Goal: Task Accomplishment & Management: Manage account settings

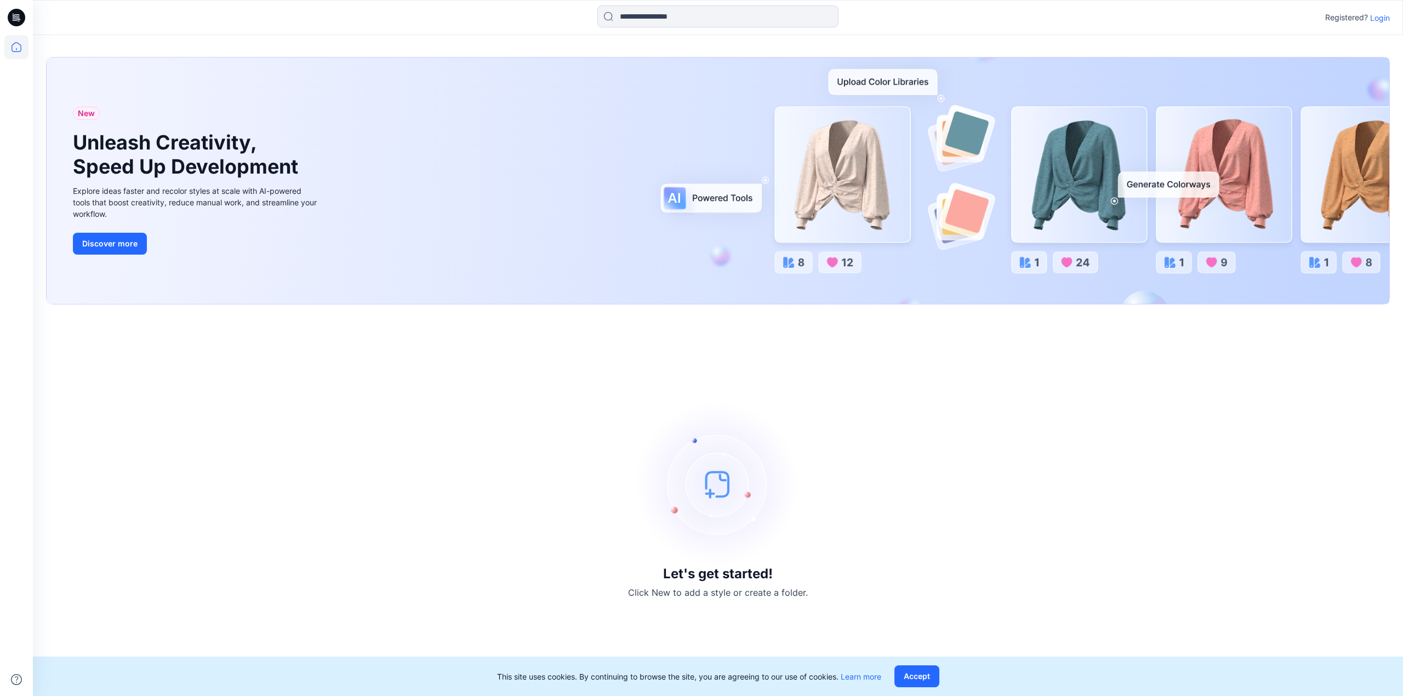
click at [1386, 19] on p "Login" at bounding box center [1380, 18] width 20 height 12
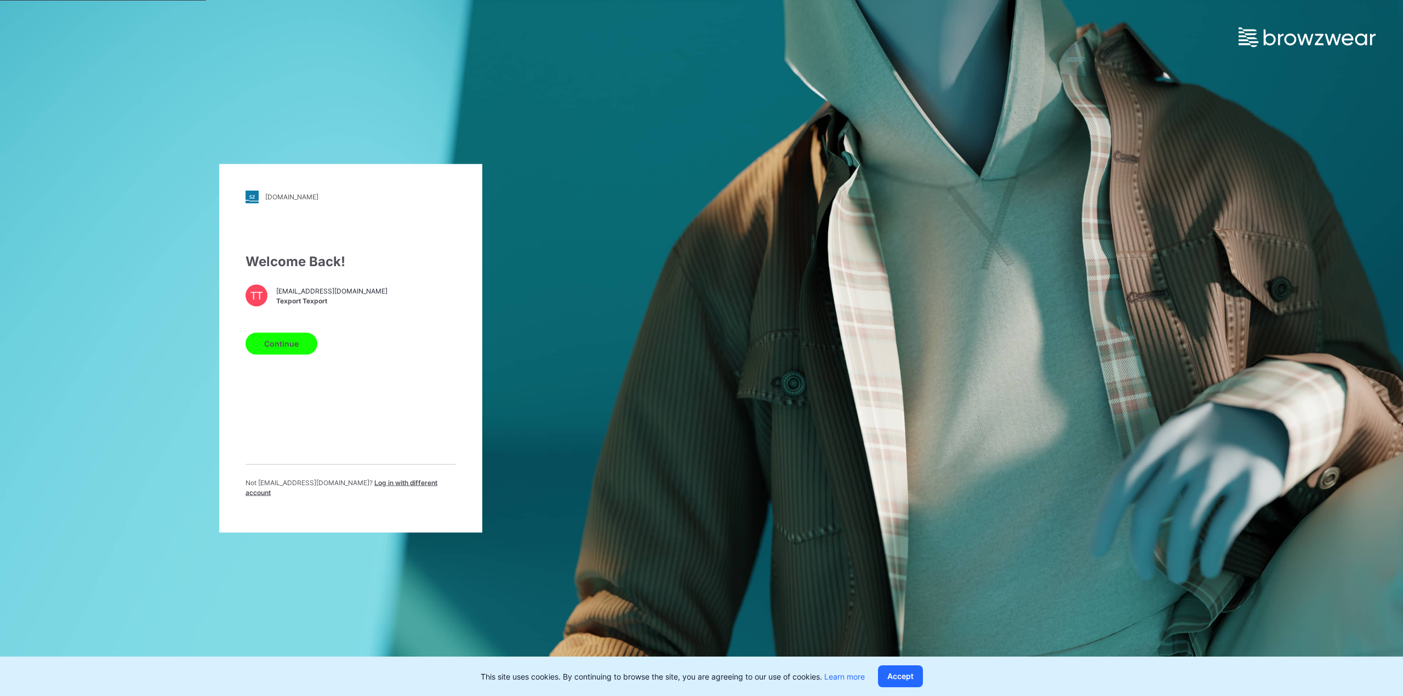
click at [279, 350] on button "Continue" at bounding box center [281, 344] width 72 height 22
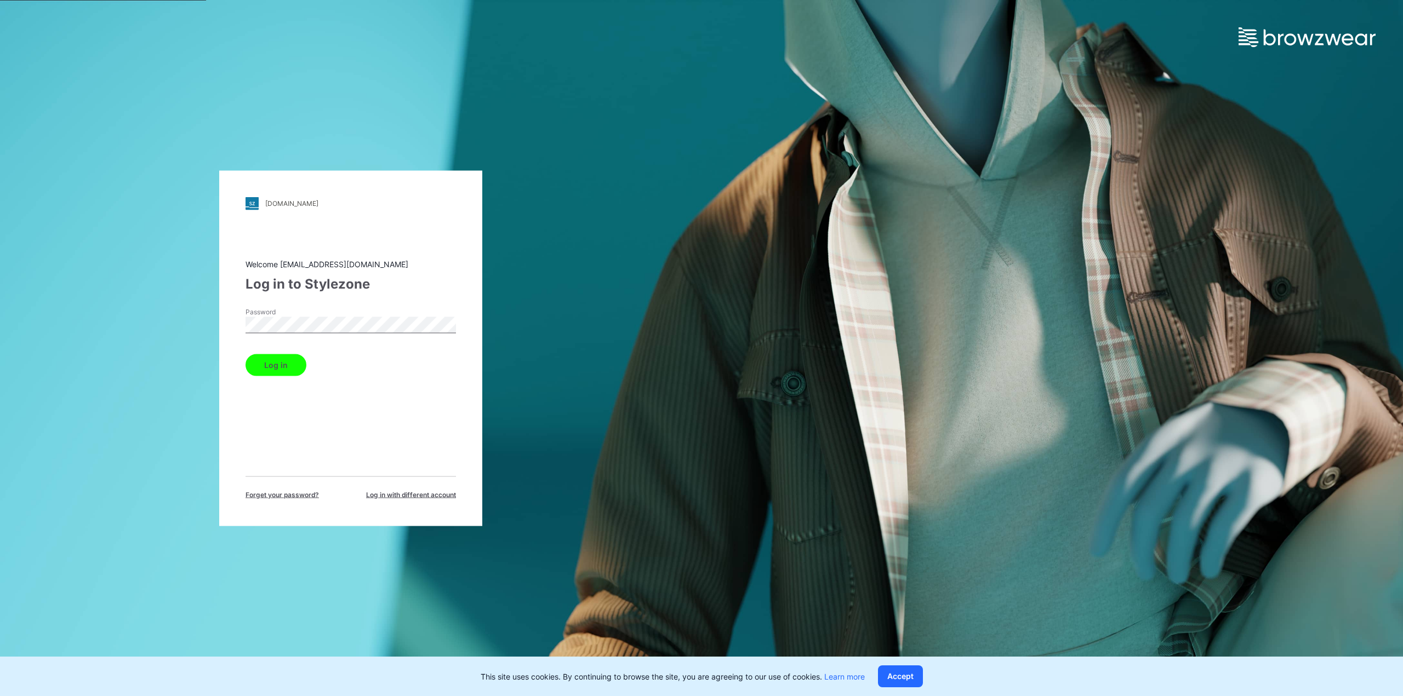
click at [292, 364] on button "Log in" at bounding box center [275, 365] width 61 height 22
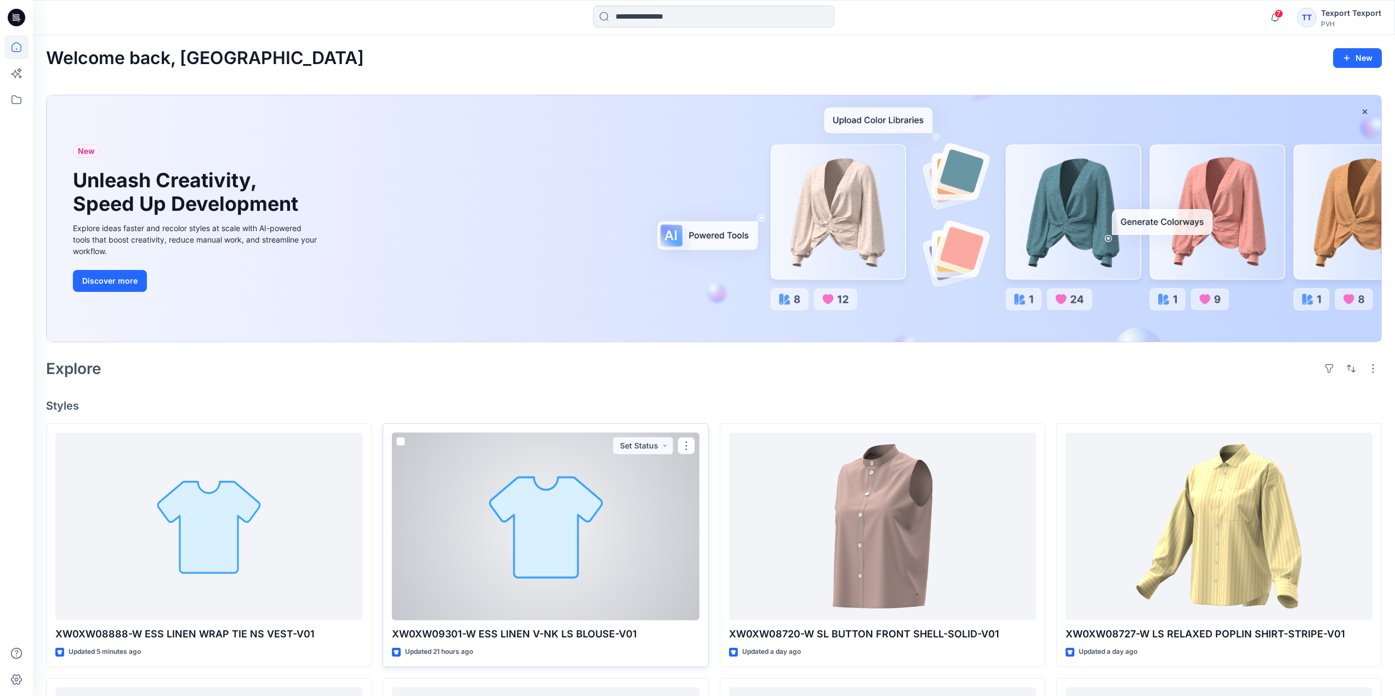
click at [450, 563] on div at bounding box center [545, 527] width 307 height 188
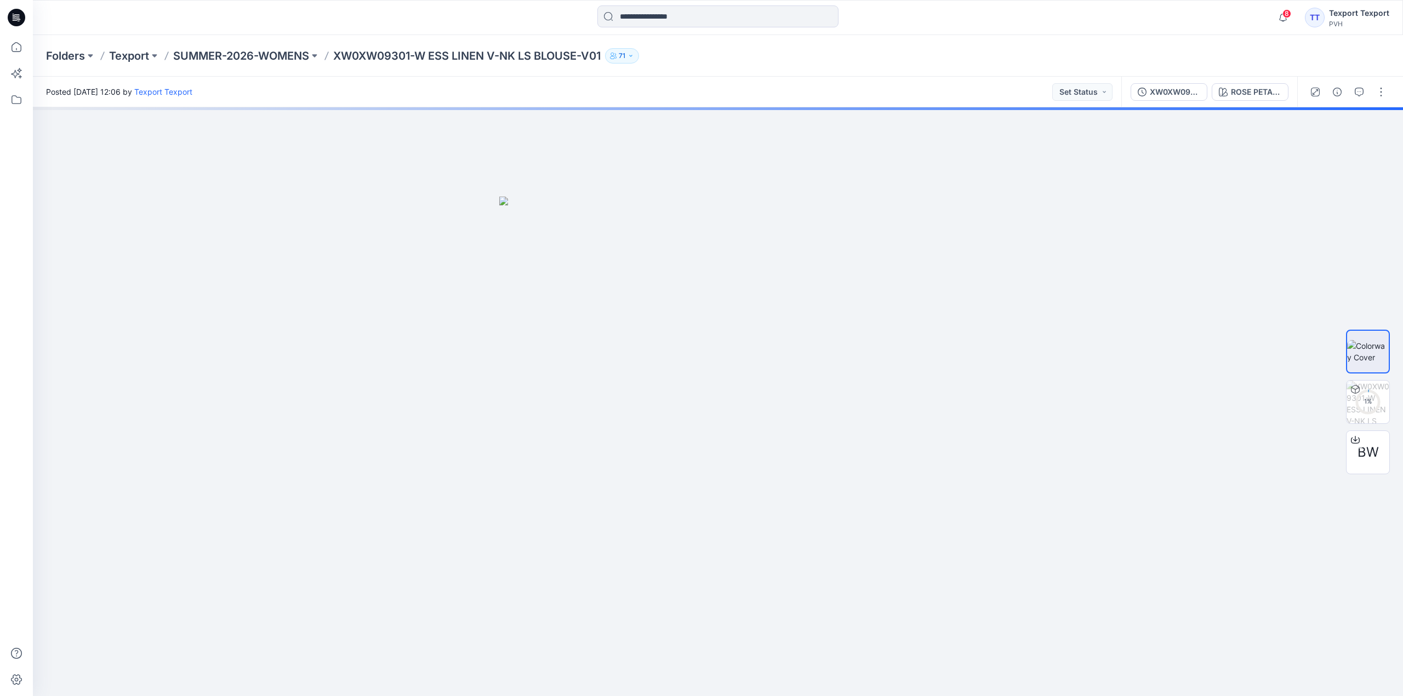
click at [18, 15] on icon at bounding box center [16, 14] width 5 height 1
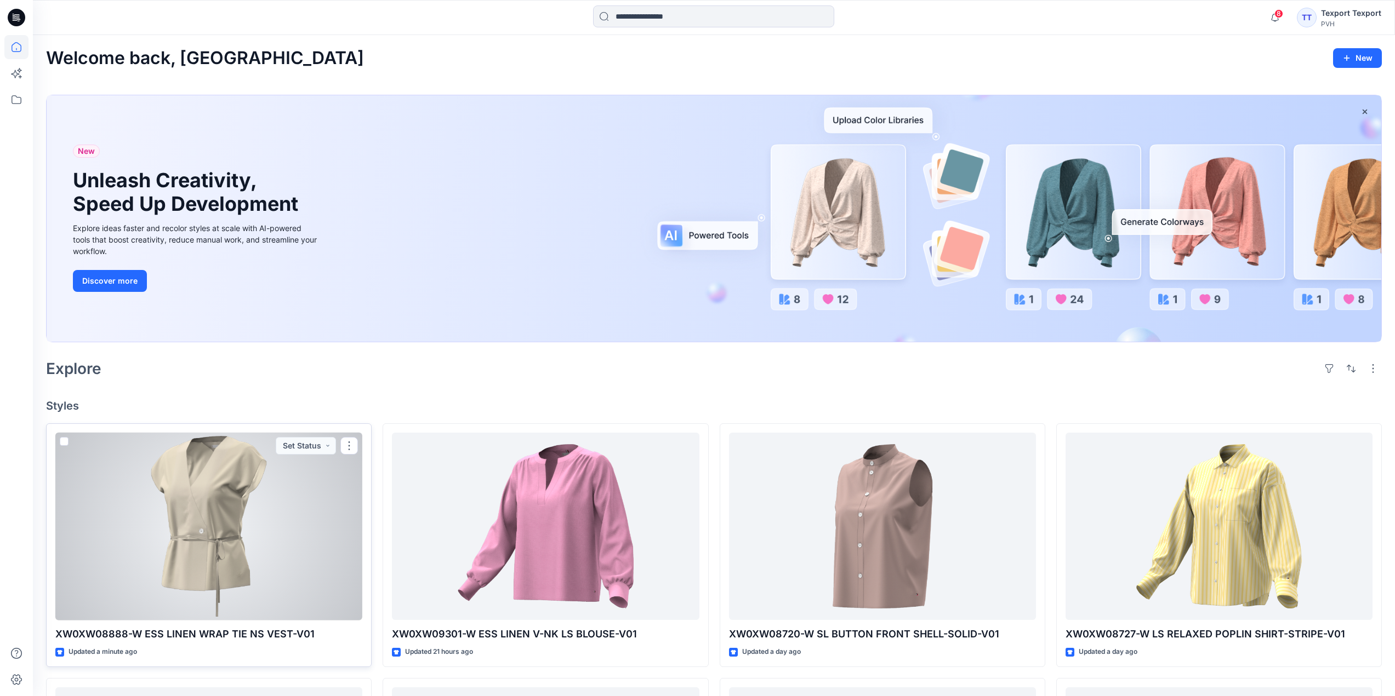
click at [307, 518] on div at bounding box center [208, 527] width 307 height 188
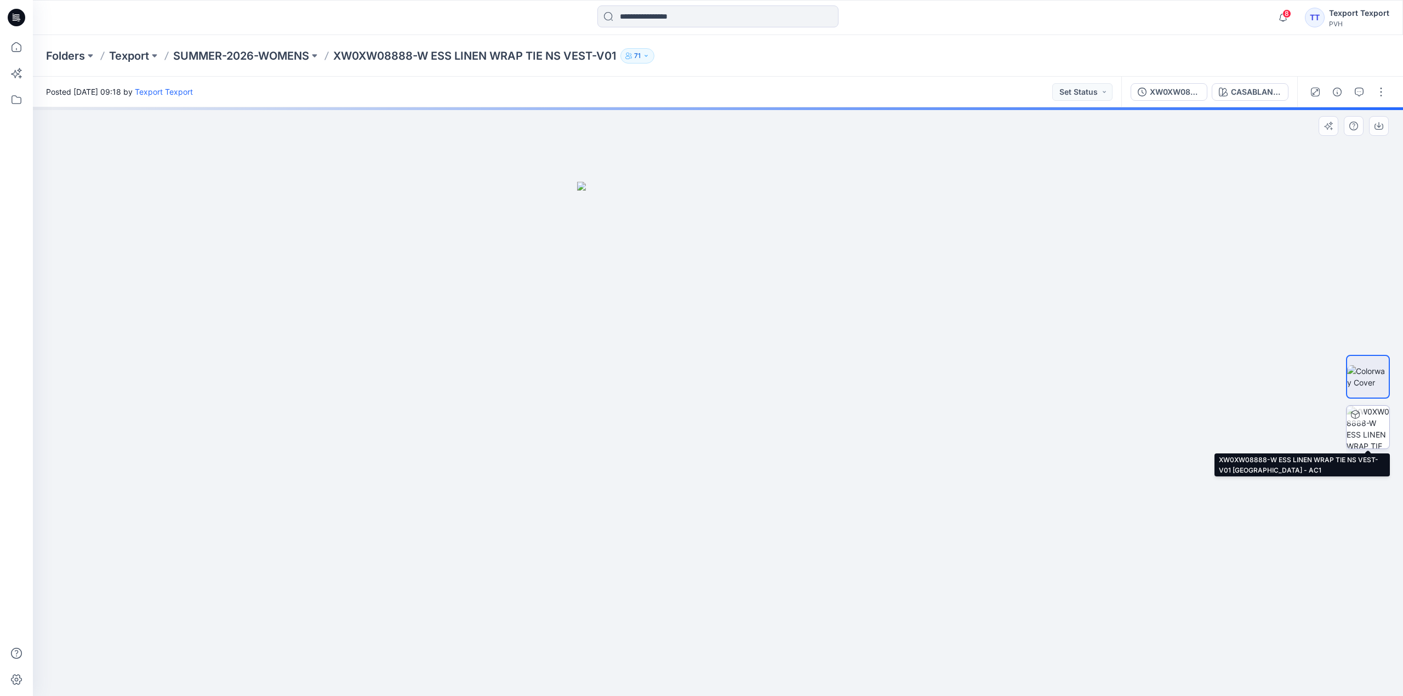
click at [1363, 428] on div at bounding box center [1368, 428] width 44 height 44
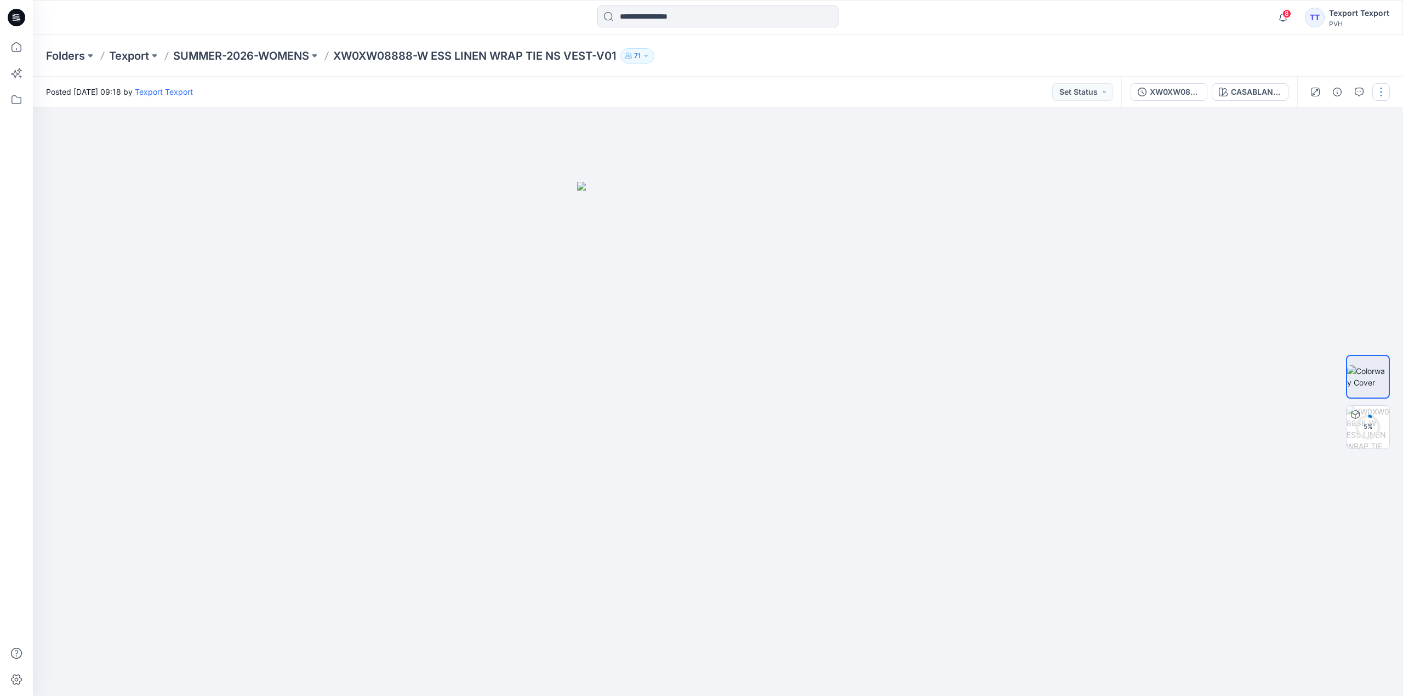
click at [1380, 95] on button "button" at bounding box center [1381, 92] width 18 height 18
click at [1306, 150] on p "Edit" at bounding box center [1311, 148] width 14 height 12
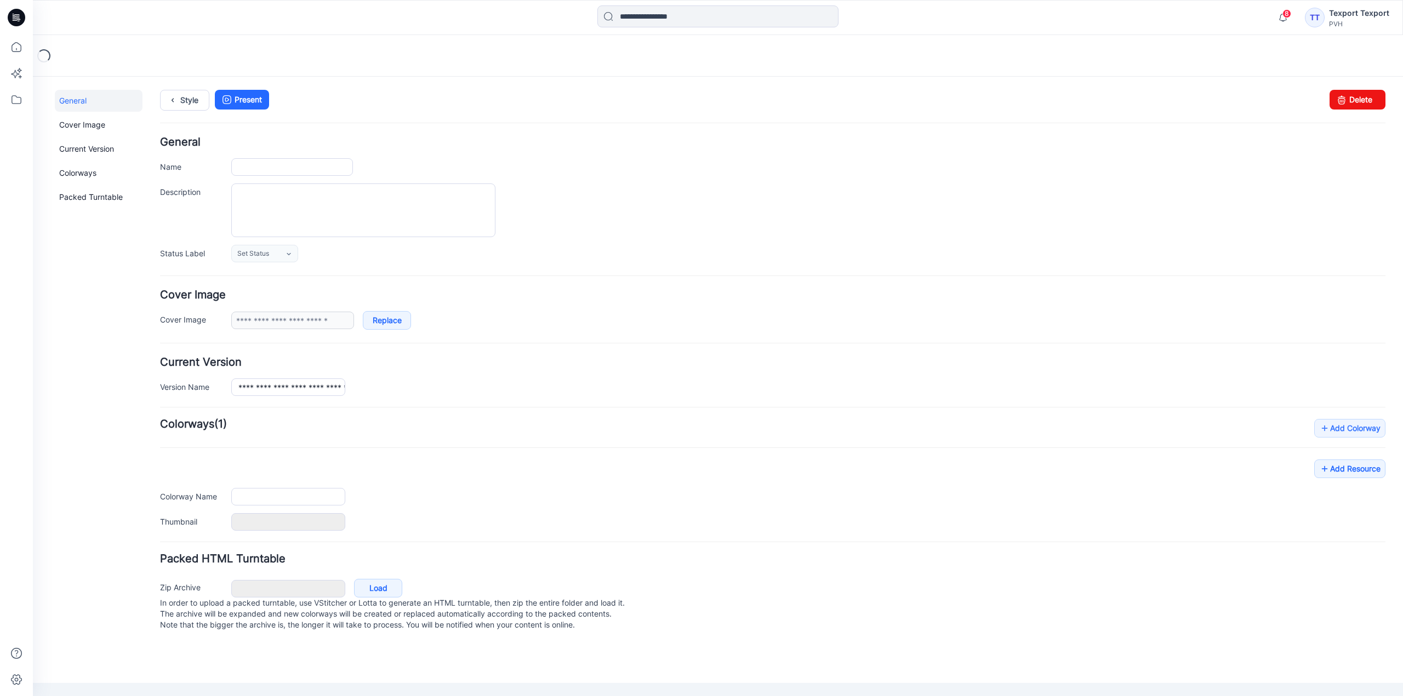
type input "**********"
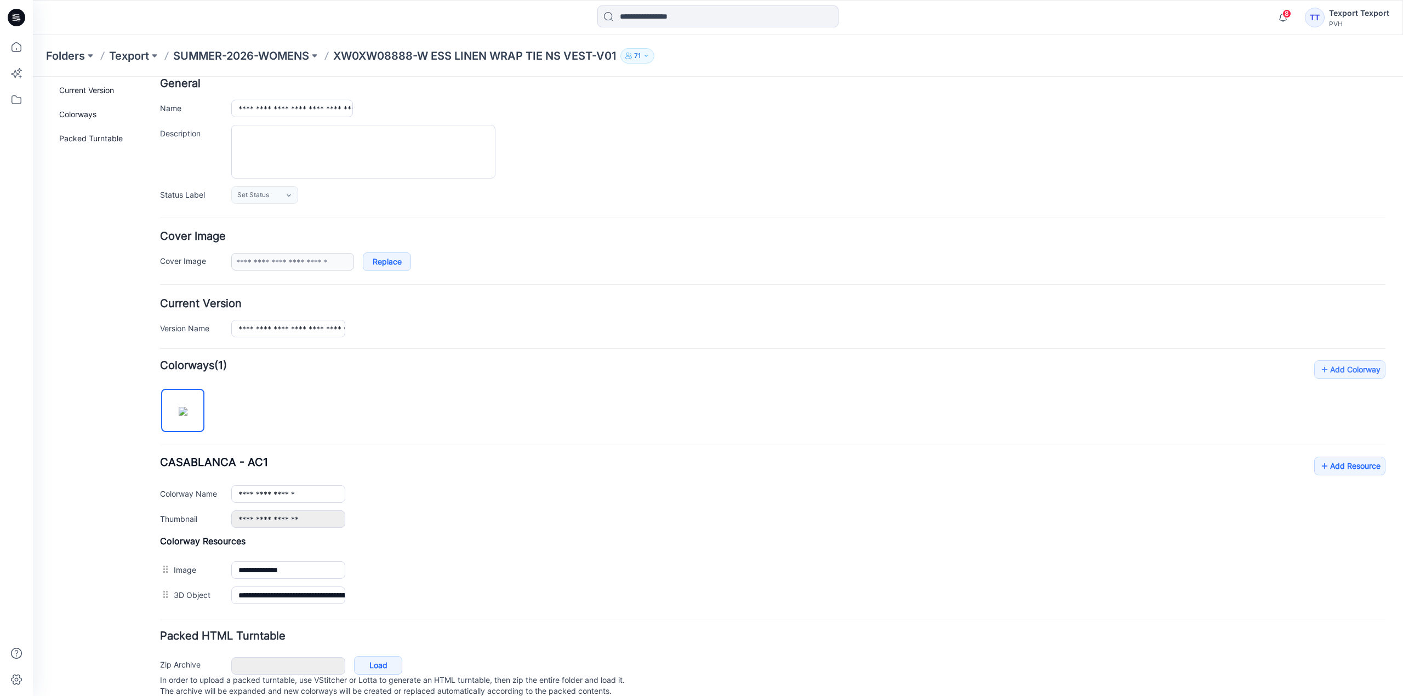
scroll to position [96, 0]
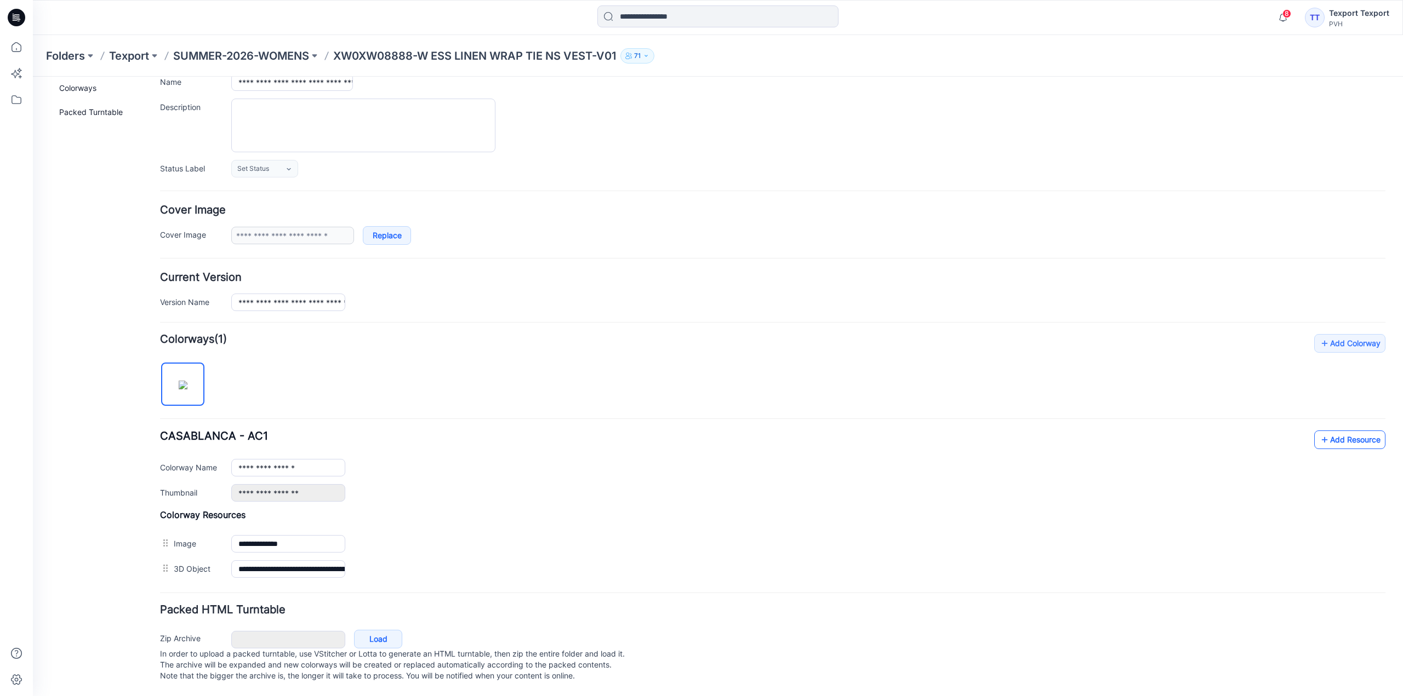
click at [1349, 431] on link "Add Resource" at bounding box center [1349, 440] width 71 height 19
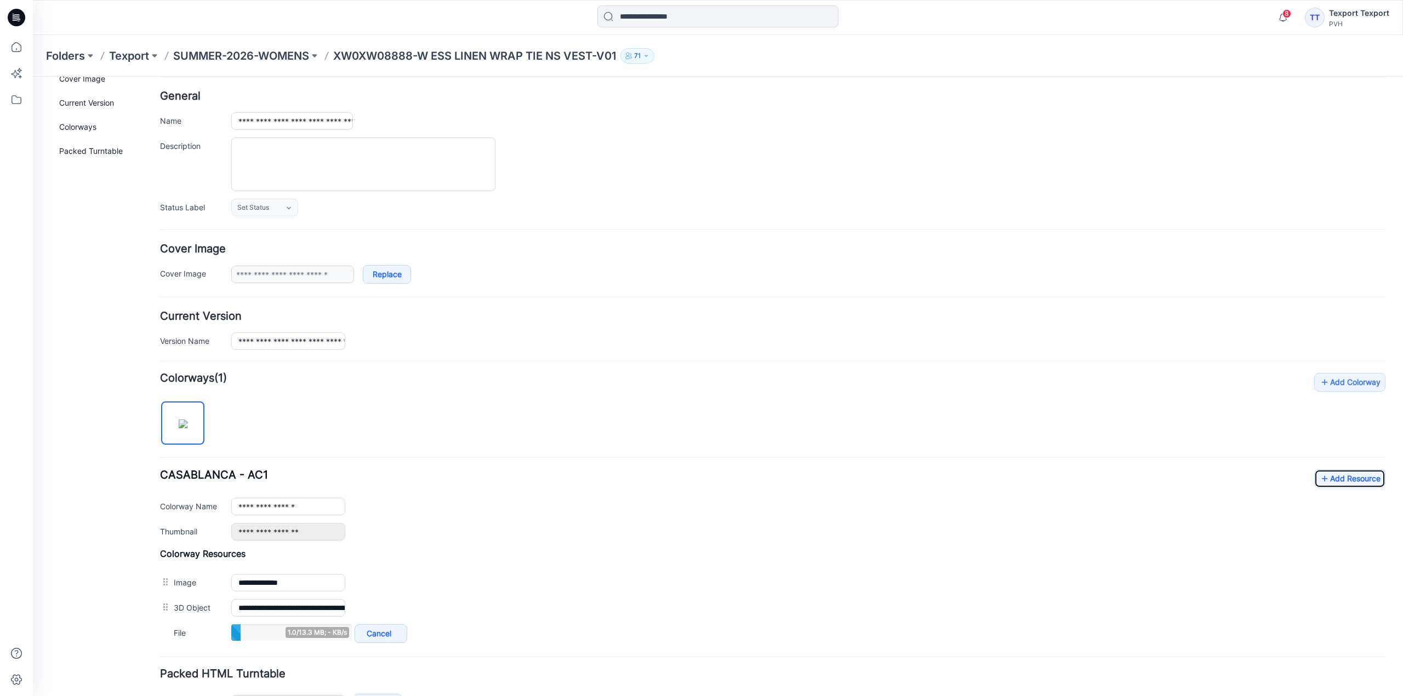
scroll to position [0, 0]
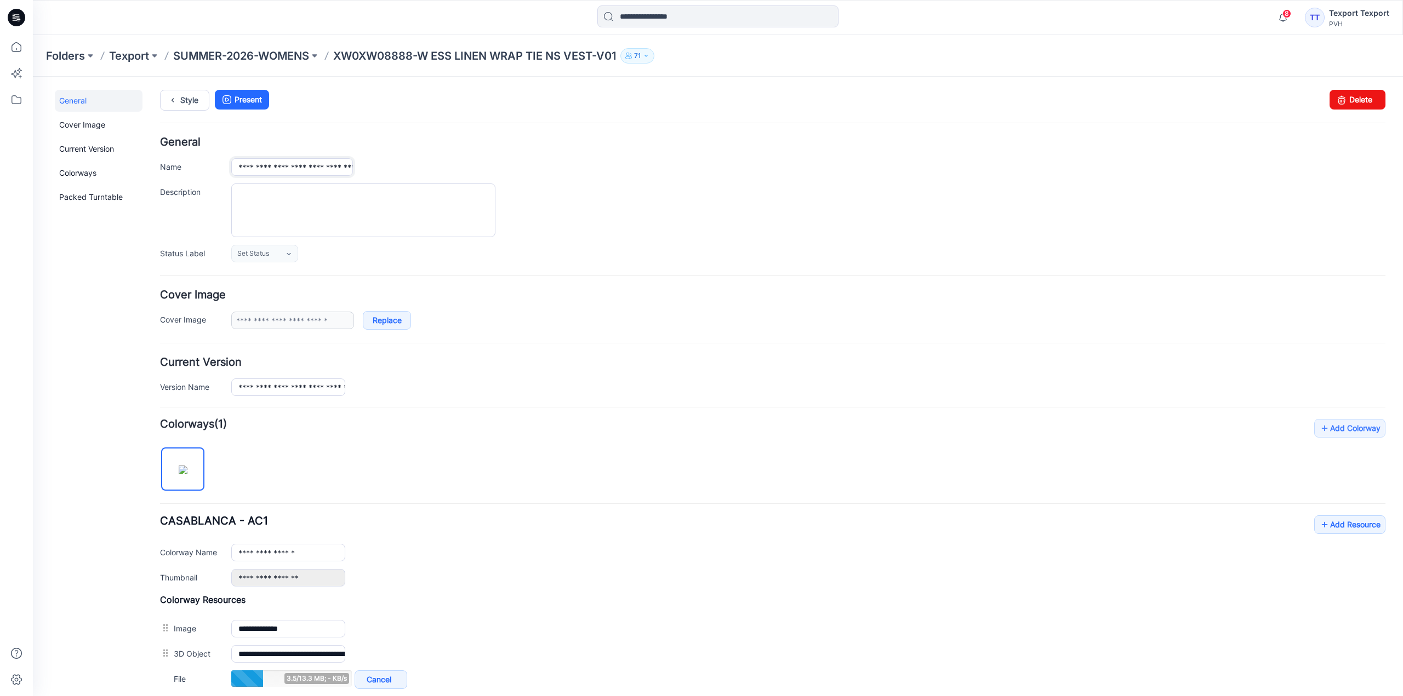
drag, startPoint x: 235, startPoint y: 167, endPoint x: 245, endPoint y: 171, distance: 11.3
click at [245, 171] on input "**********" at bounding box center [292, 167] width 122 height 18
click at [186, 95] on link "Style" at bounding box center [184, 100] width 49 height 21
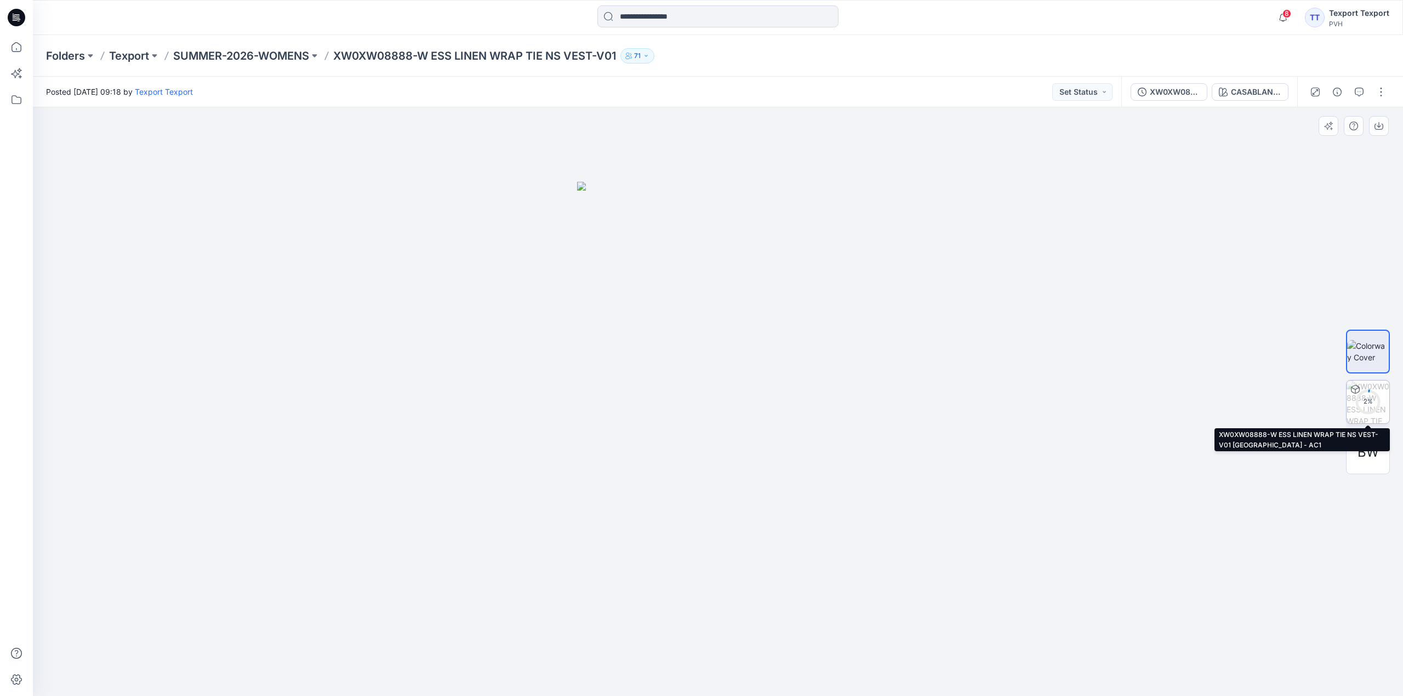
click at [1365, 395] on circle at bounding box center [1368, 402] width 22 height 22
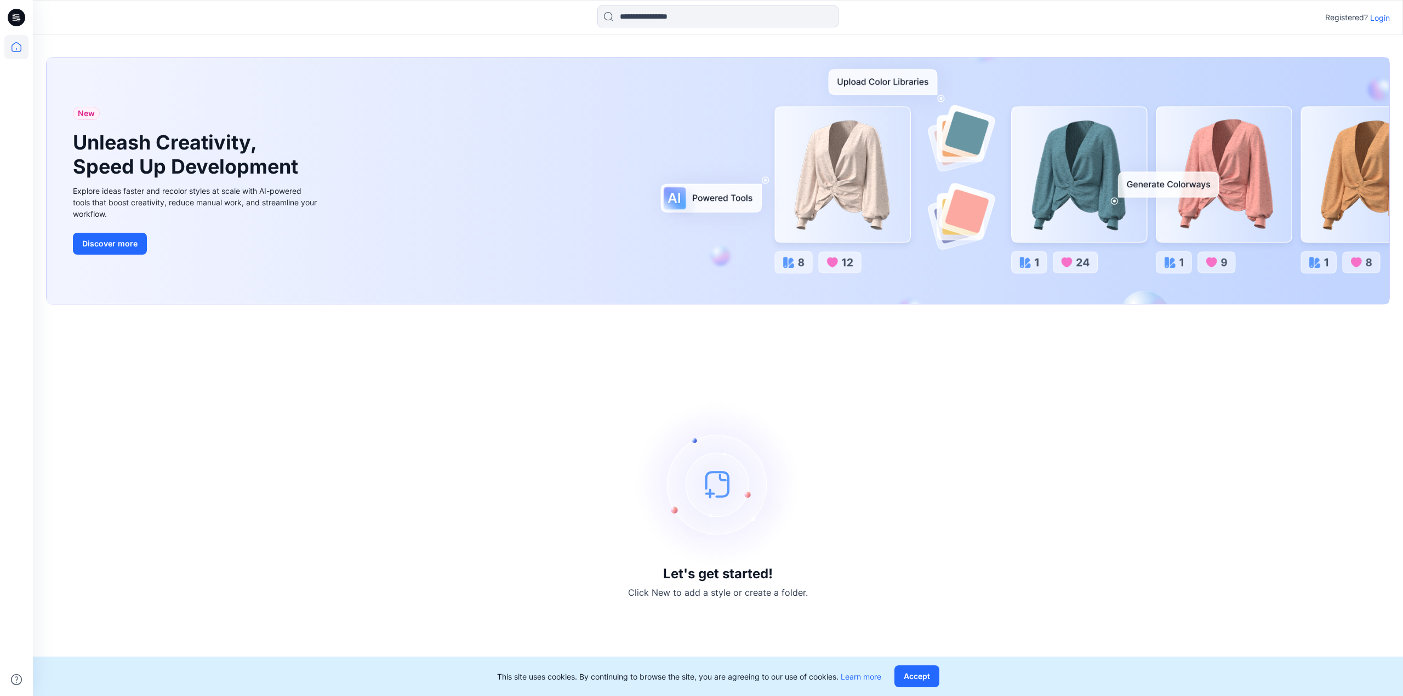
click at [1377, 17] on p "Login" at bounding box center [1380, 18] width 20 height 12
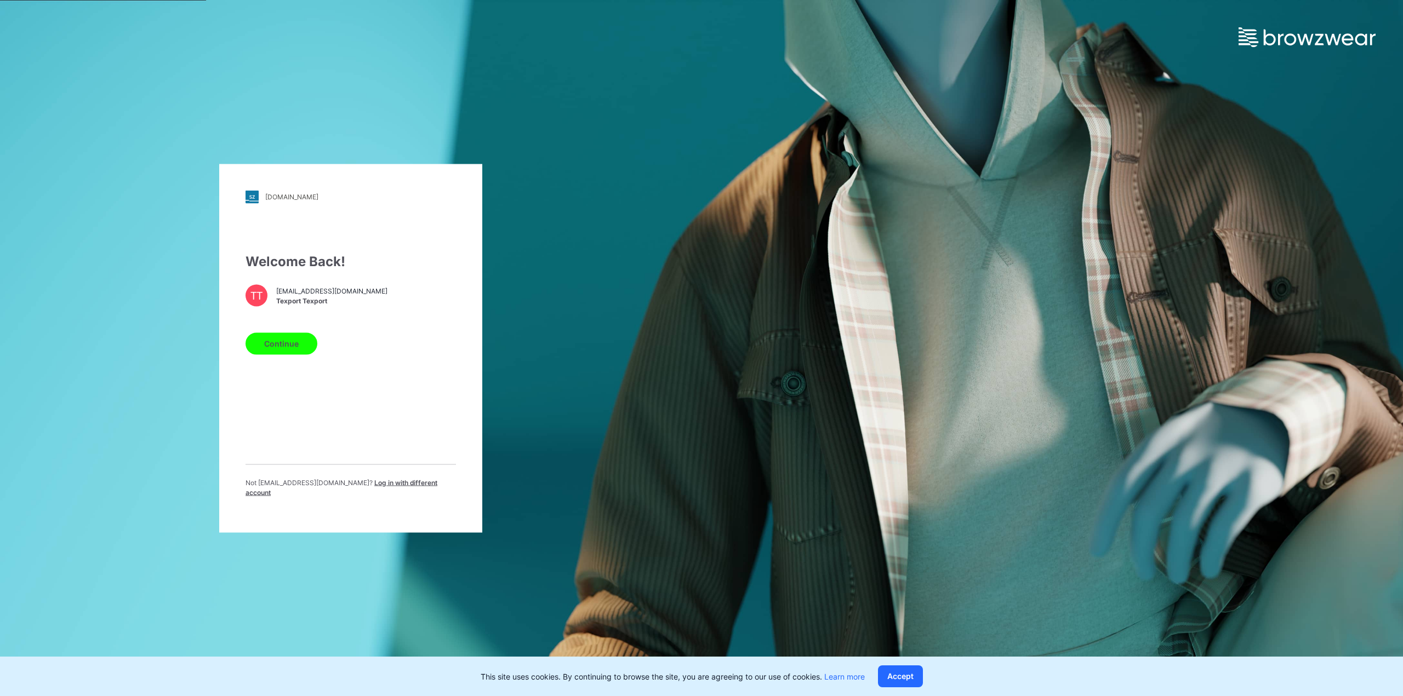
click at [296, 341] on button "Continue" at bounding box center [281, 344] width 72 height 22
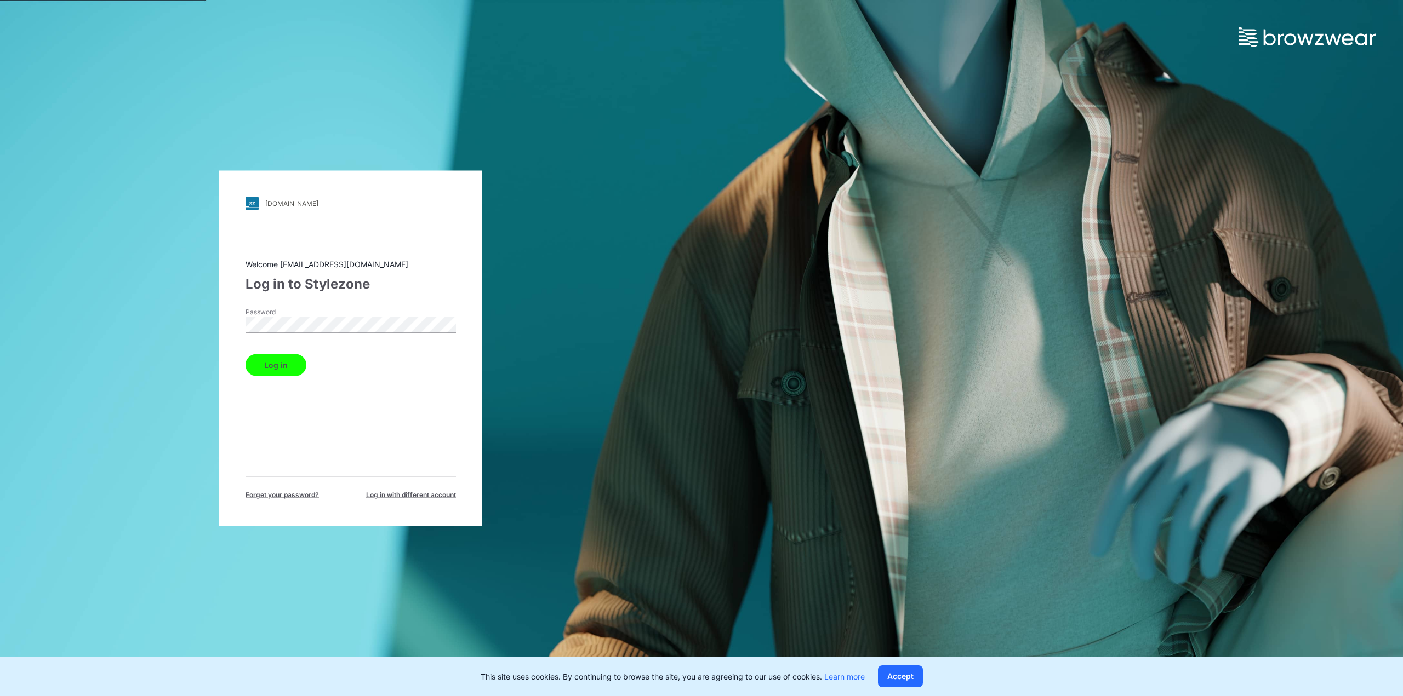
click at [292, 363] on button "Log in" at bounding box center [275, 365] width 61 height 22
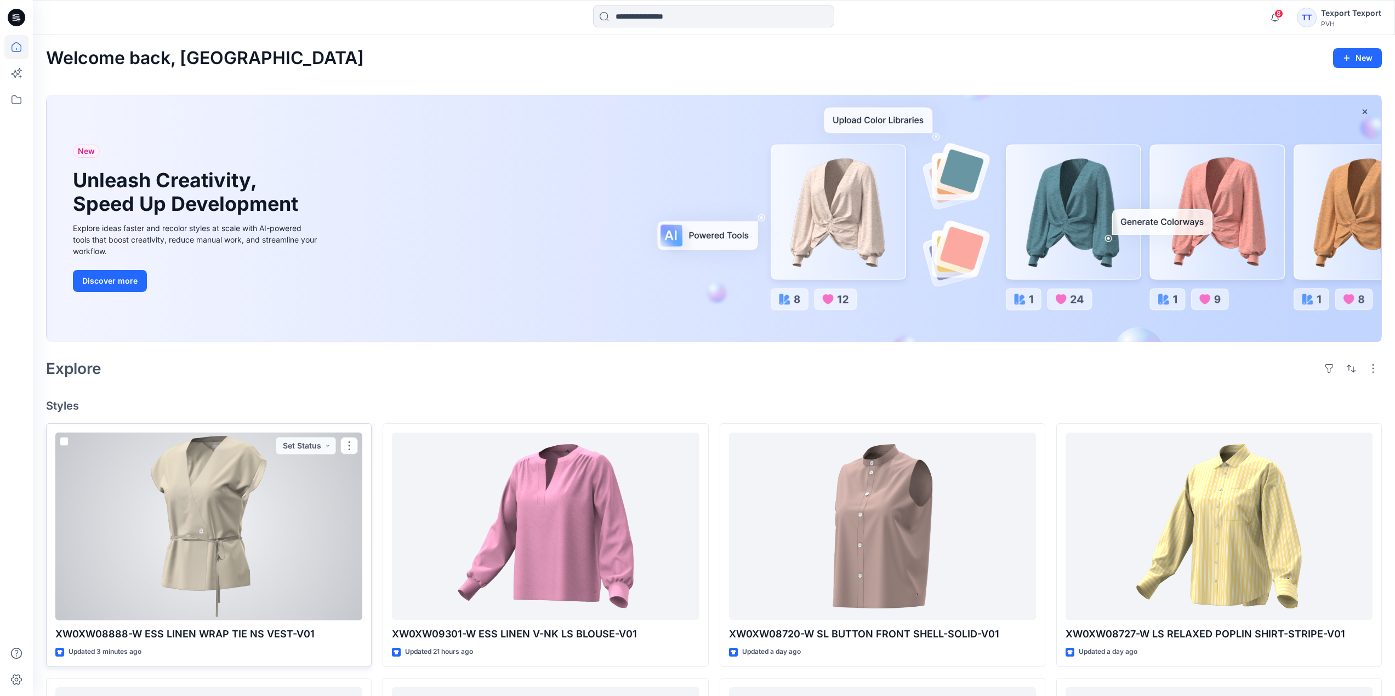
click at [302, 476] on div at bounding box center [208, 527] width 307 height 188
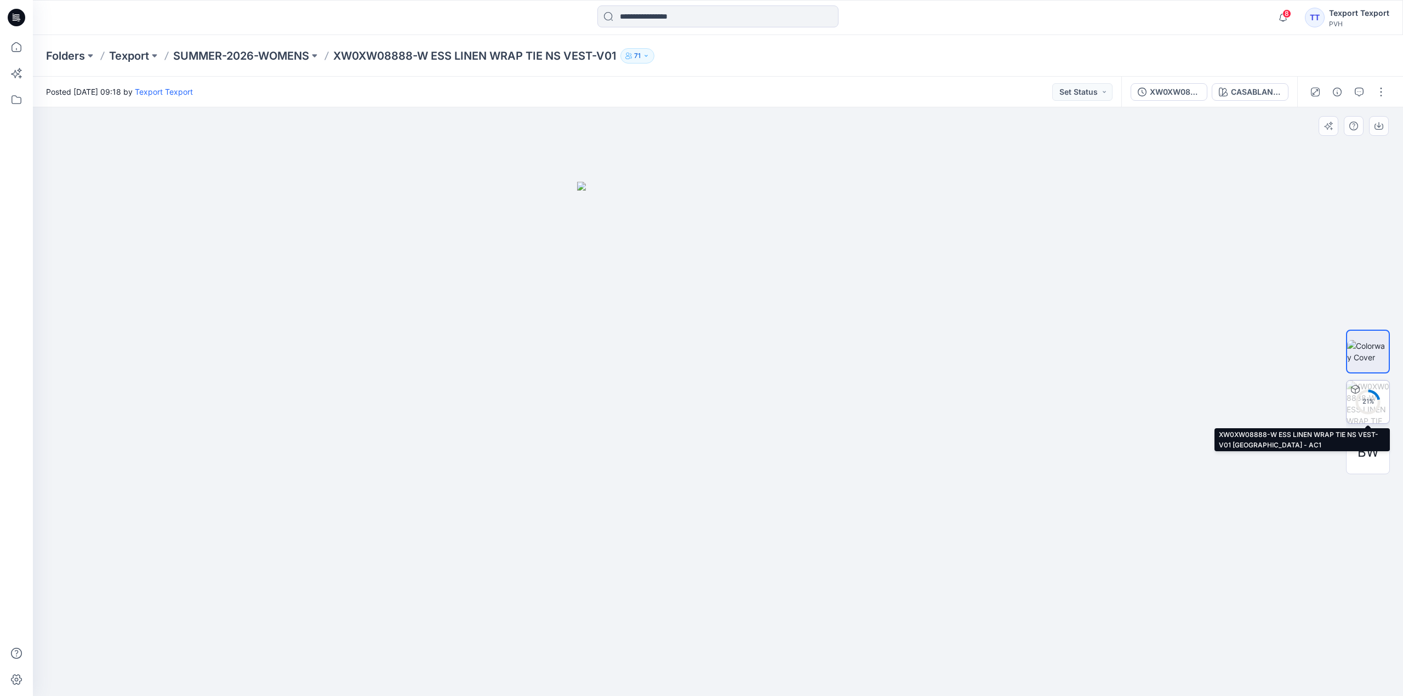
click at [1364, 400] on div "21 %" at bounding box center [1368, 401] width 26 height 9
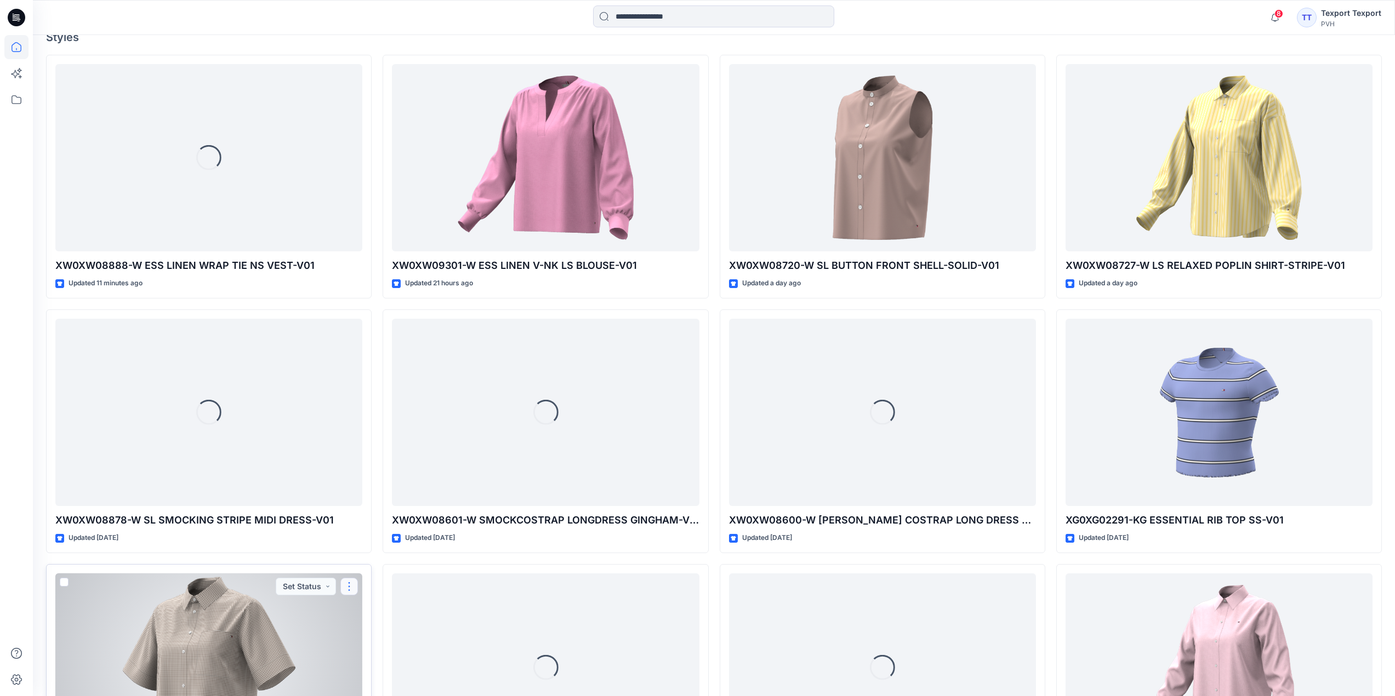
scroll to position [204, 0]
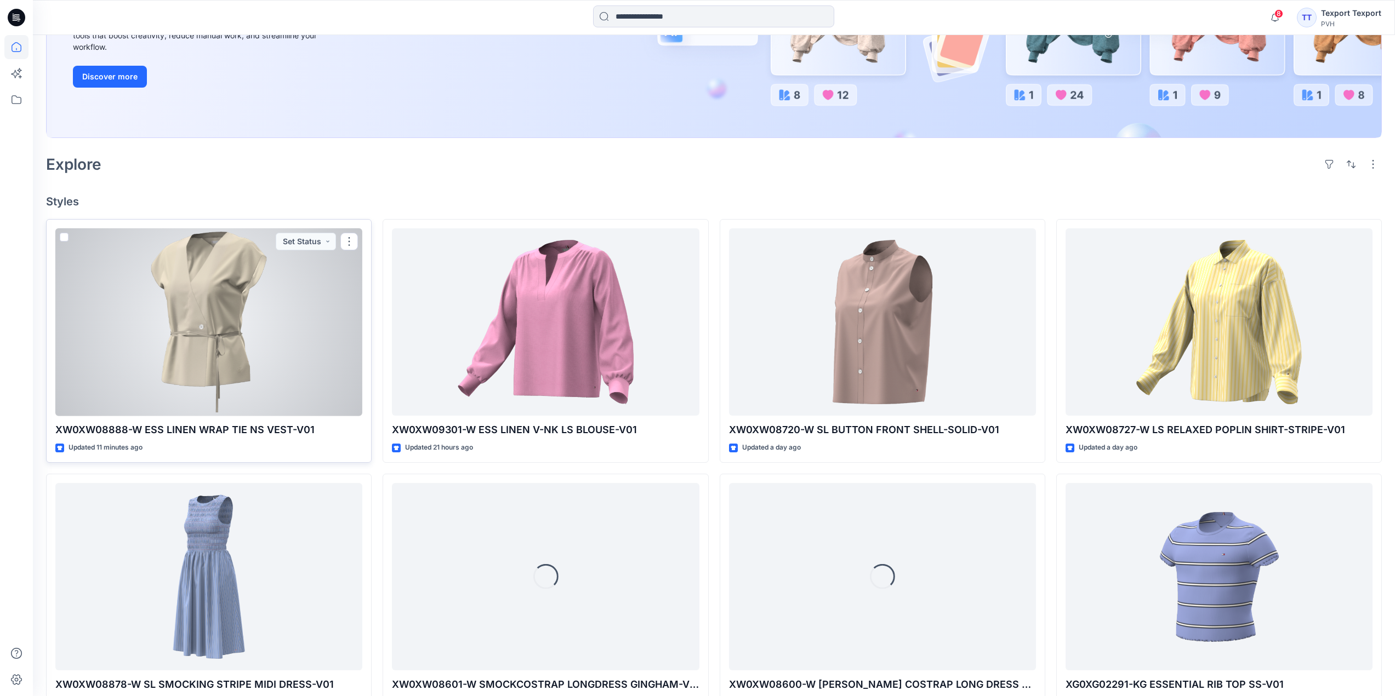
click at [295, 312] on div at bounding box center [208, 323] width 307 height 188
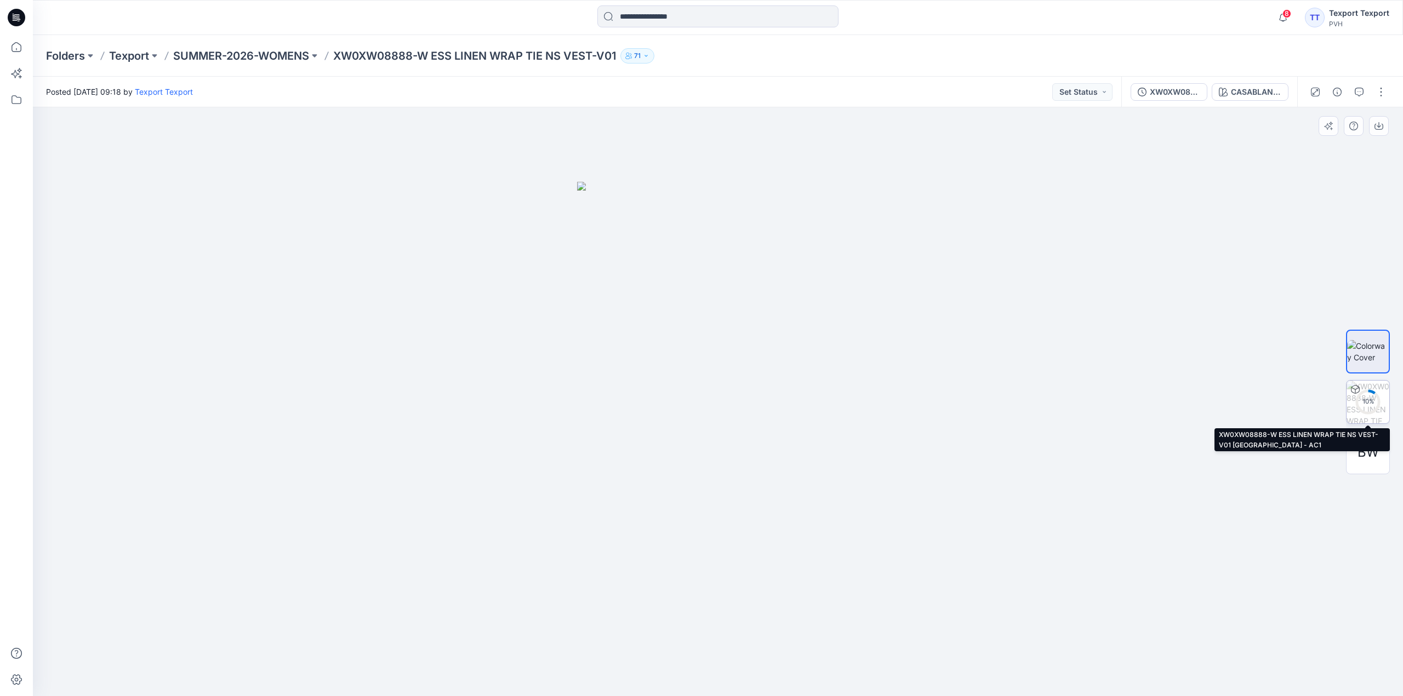
click at [1359, 396] on circle at bounding box center [1368, 402] width 22 height 22
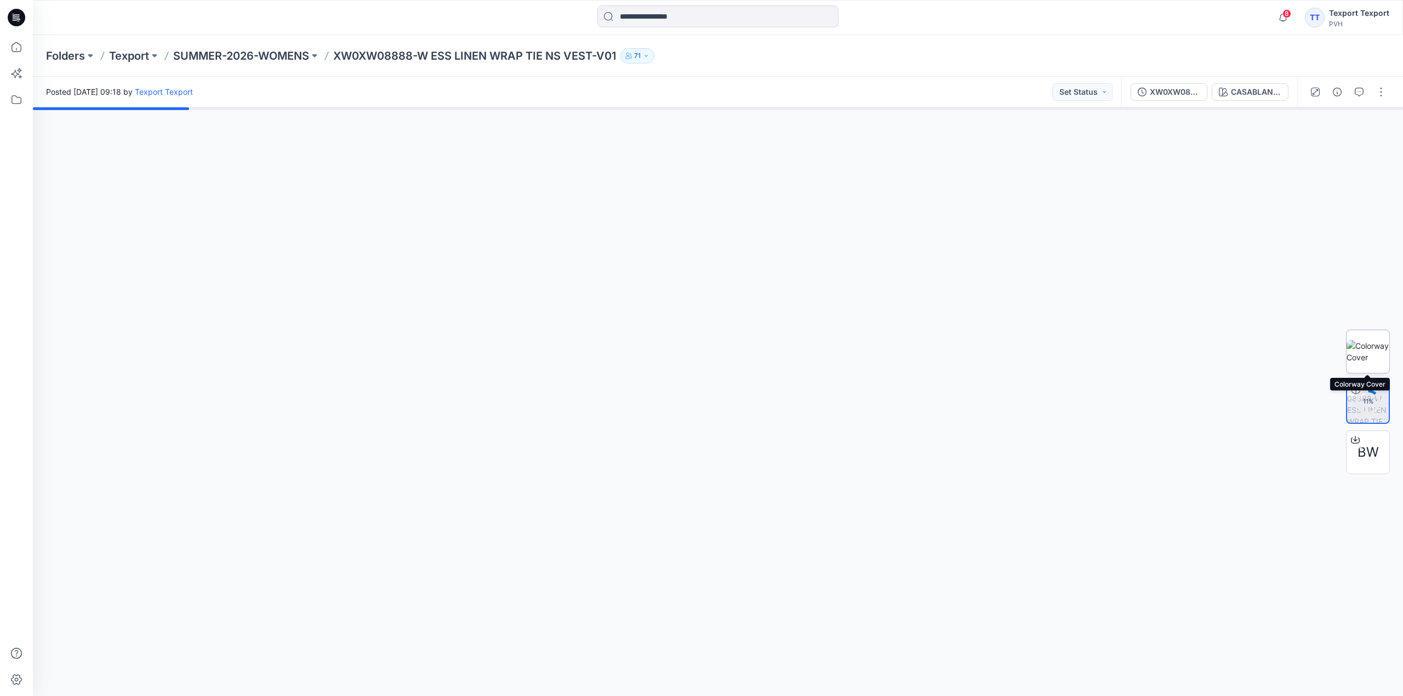
click at [1364, 347] on img at bounding box center [1367, 351] width 43 height 23
click at [8, 12] on icon at bounding box center [17, 17] width 18 height 35
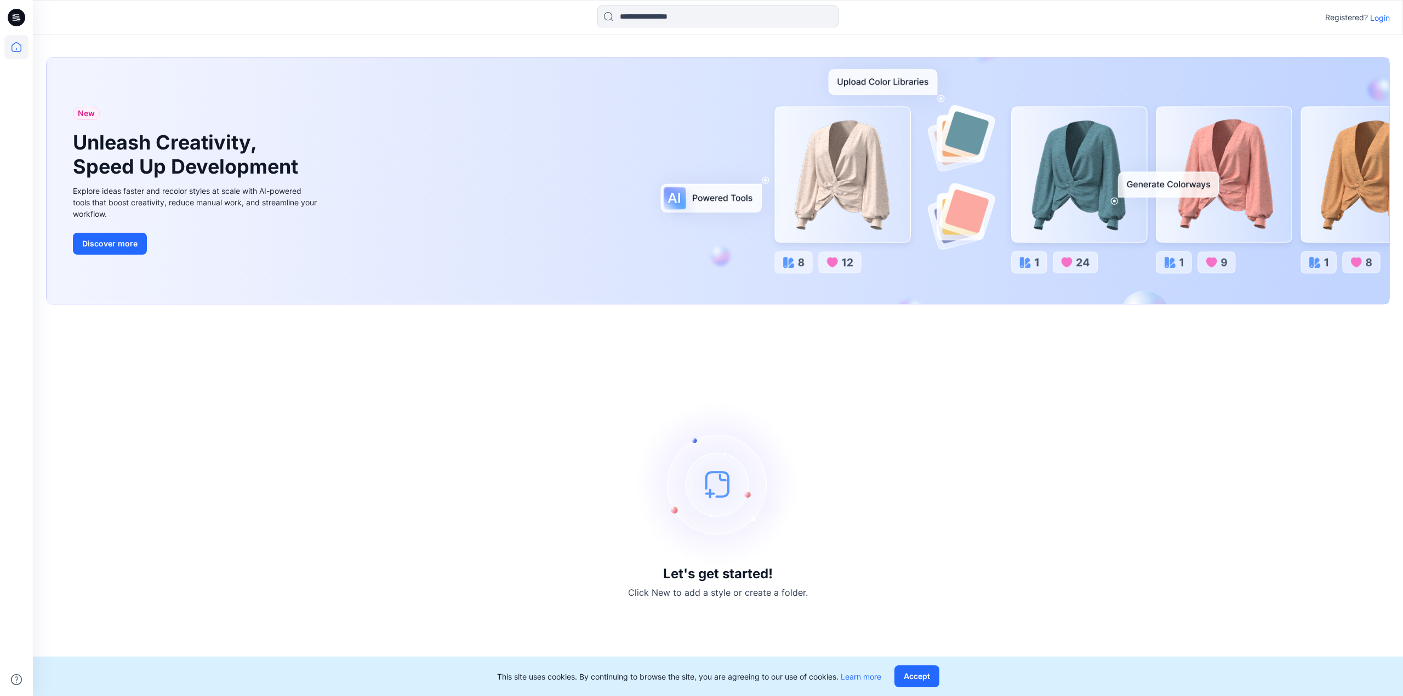
click at [1383, 20] on p "Login" at bounding box center [1380, 18] width 20 height 12
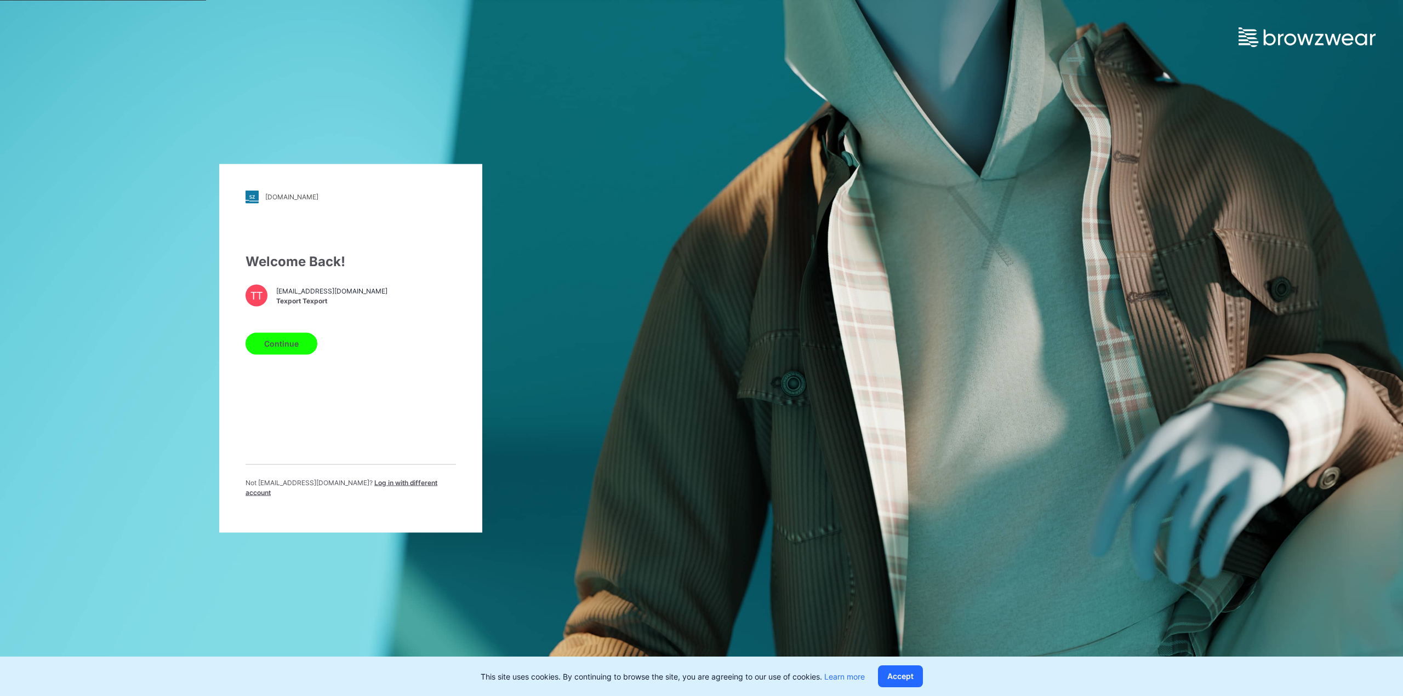
click at [293, 304] on span "Texport Texport" at bounding box center [331, 301] width 111 height 10
click at [293, 347] on button "Continue" at bounding box center [281, 344] width 72 height 22
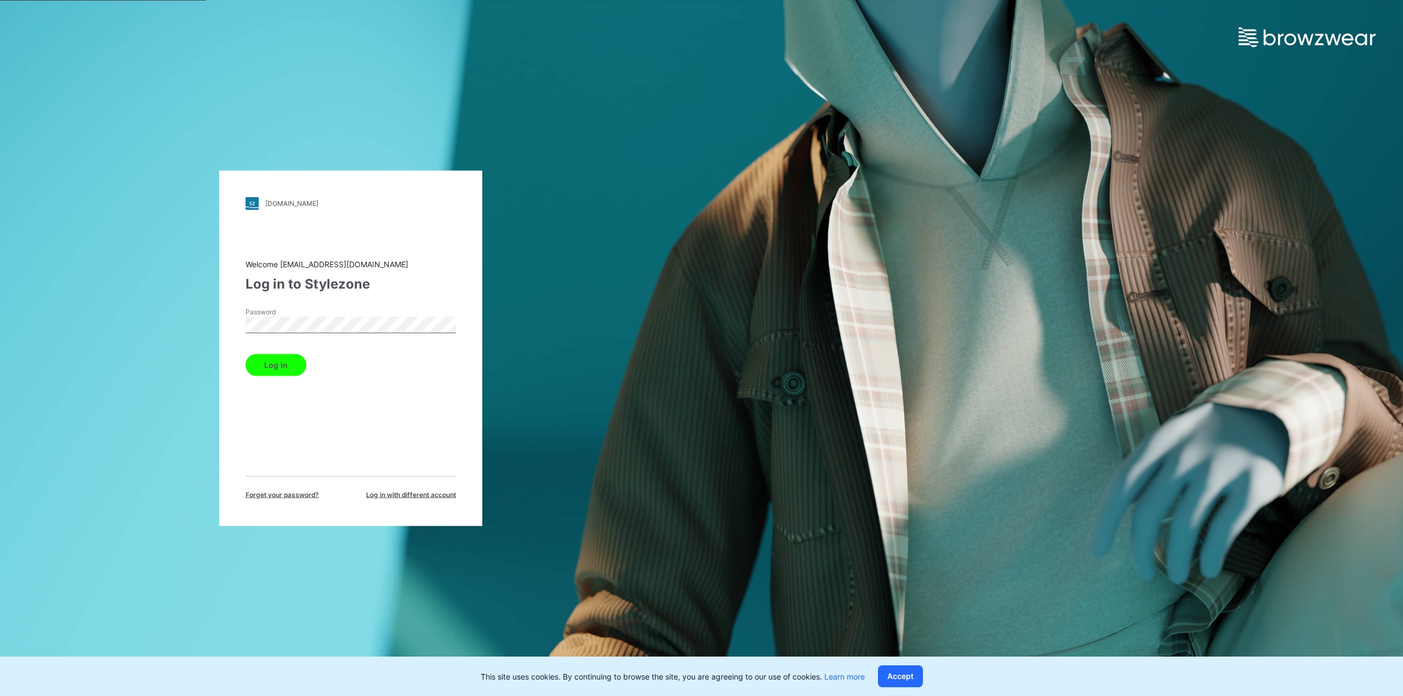
click at [287, 367] on button "Log in" at bounding box center [275, 365] width 61 height 22
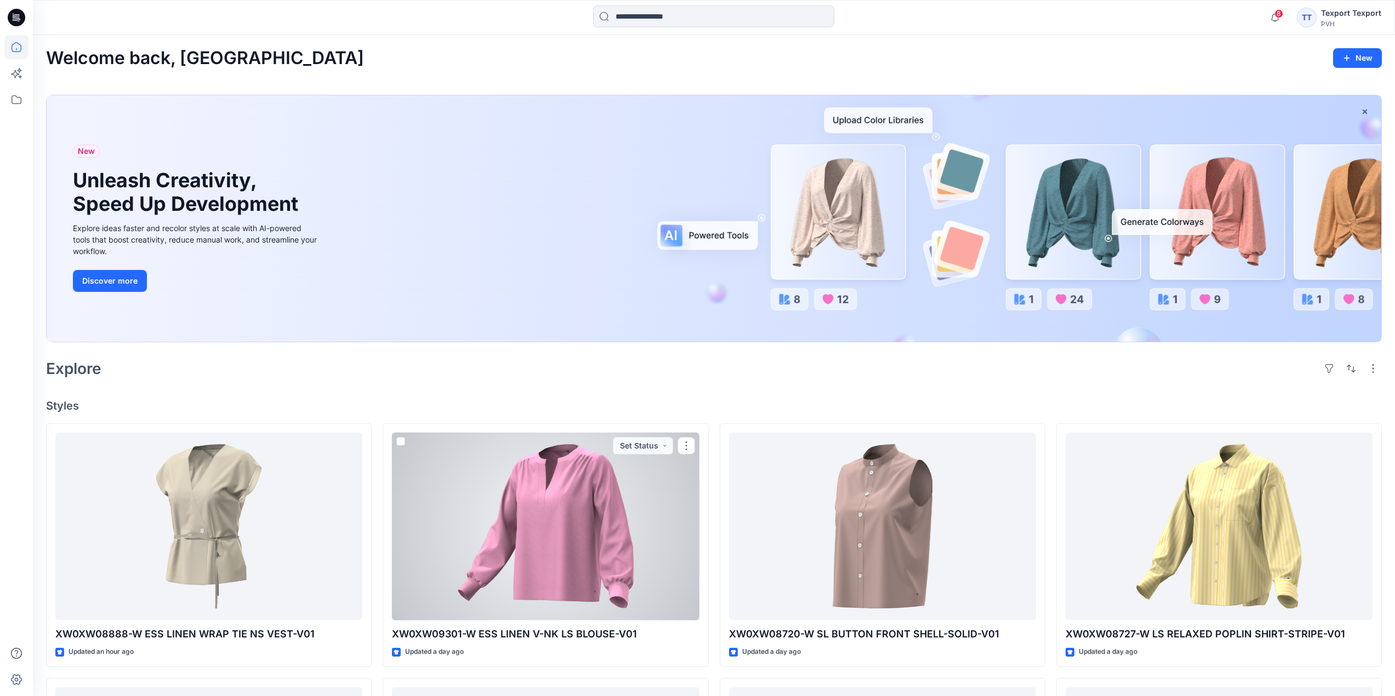
scroll to position [274, 0]
